Goal: Navigation & Orientation: Find specific page/section

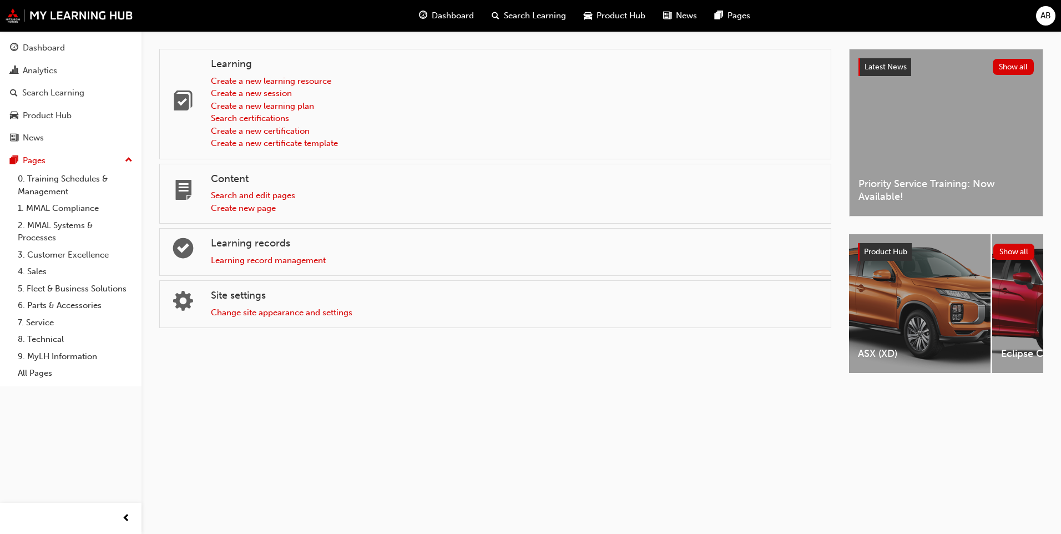
click at [265, 384] on div "Learning Create a new learning resource Create a new session Create a new learn…" at bounding box center [504, 221] width 690 height 344
click at [124, 157] on div "Pages" at bounding box center [71, 161] width 122 height 14
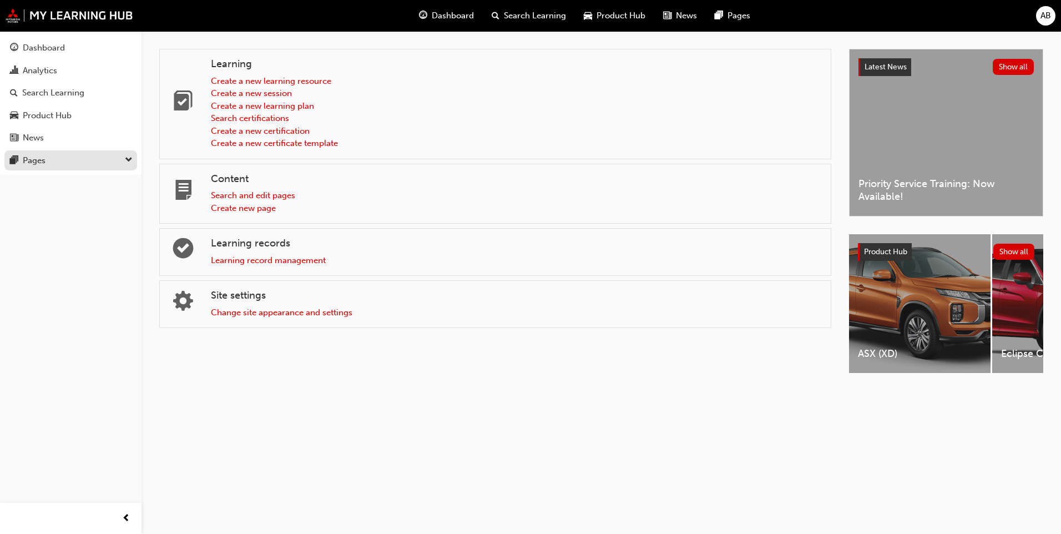
click at [124, 157] on div "Pages" at bounding box center [71, 161] width 122 height 14
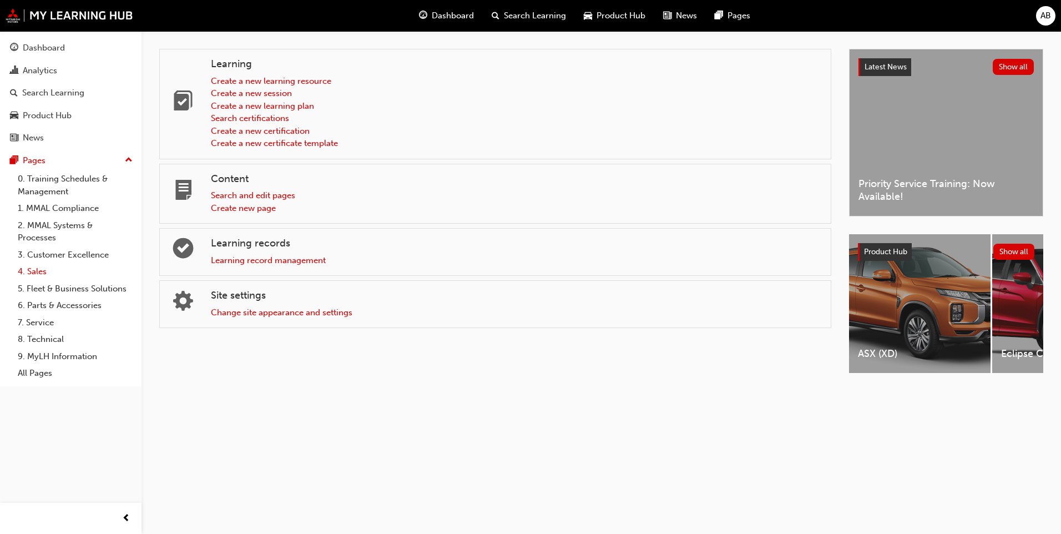
click at [41, 273] on link "4. Sales" at bounding box center [75, 271] width 124 height 17
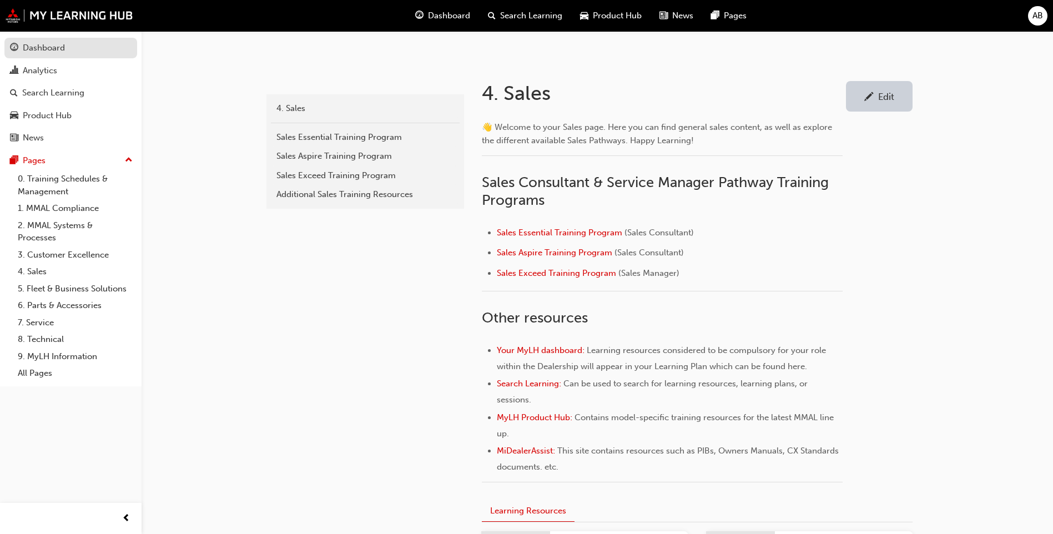
scroll to position [56, 0]
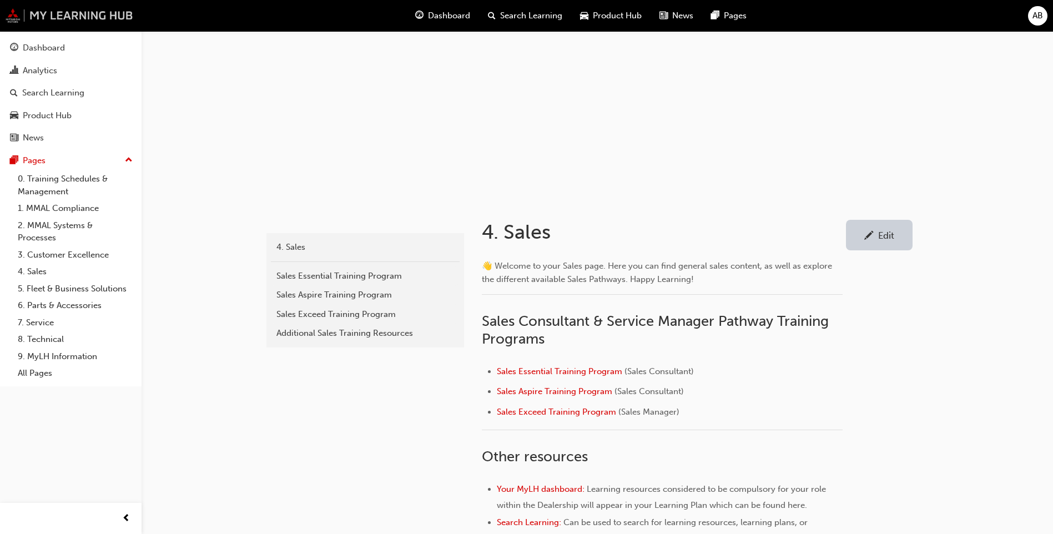
click at [17, 14] on img at bounding box center [70, 15] width 128 height 14
